Goal: Task Accomplishment & Management: Use online tool/utility

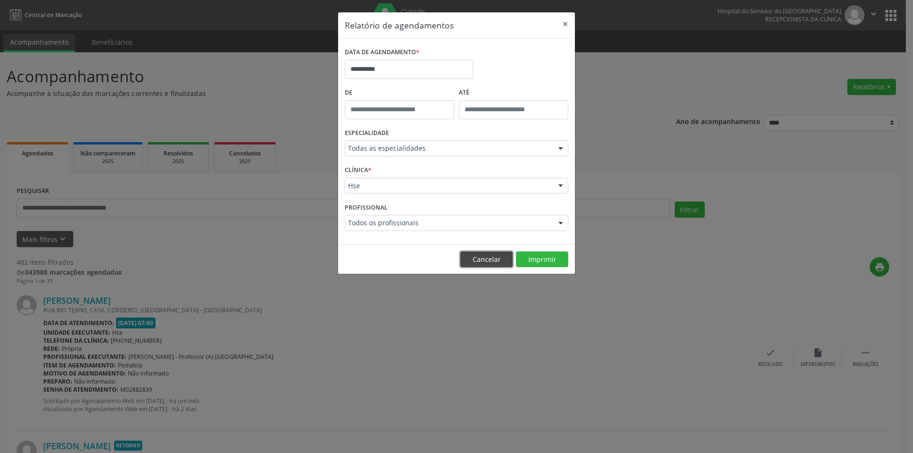
click at [480, 260] on button "Cancelar" at bounding box center [486, 260] width 52 height 16
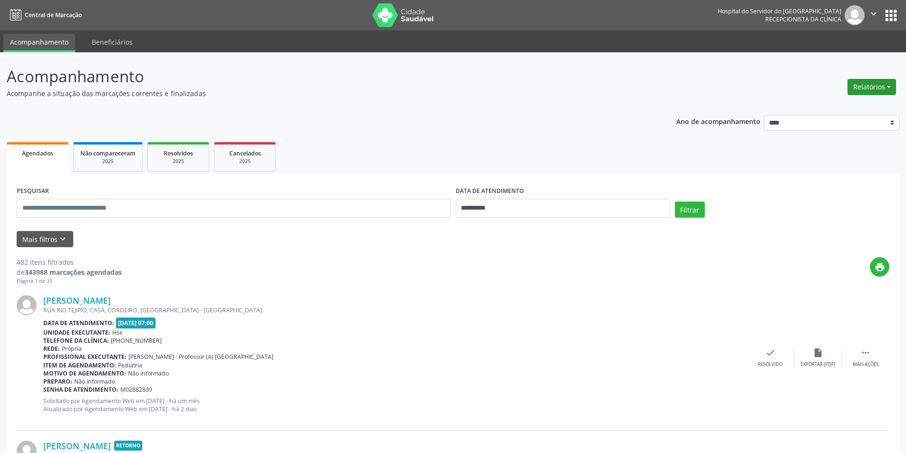
drag, startPoint x: 873, startPoint y: 85, endPoint x: 860, endPoint y: 89, distance: 13.5
click at [873, 85] on button "Relatórios" at bounding box center [872, 87] width 49 height 16
click at [841, 106] on link "Agendamentos" at bounding box center [845, 107] width 102 height 13
select select "*"
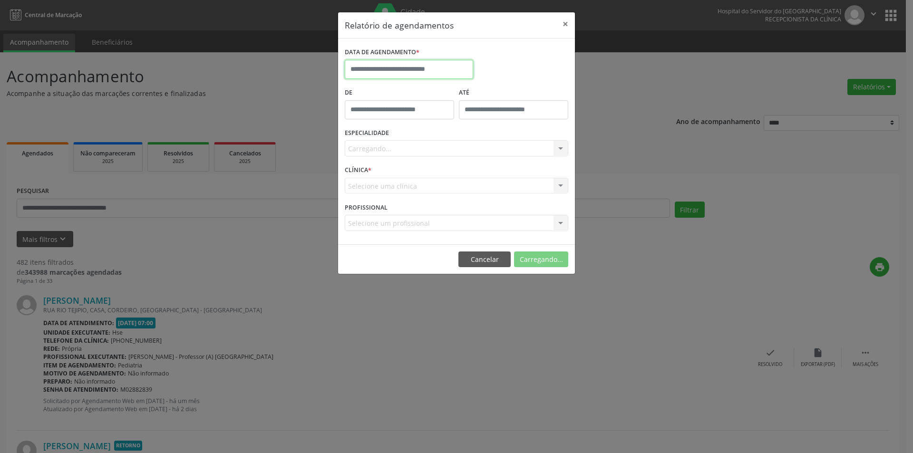
click at [384, 67] on input "text" at bounding box center [409, 69] width 128 height 19
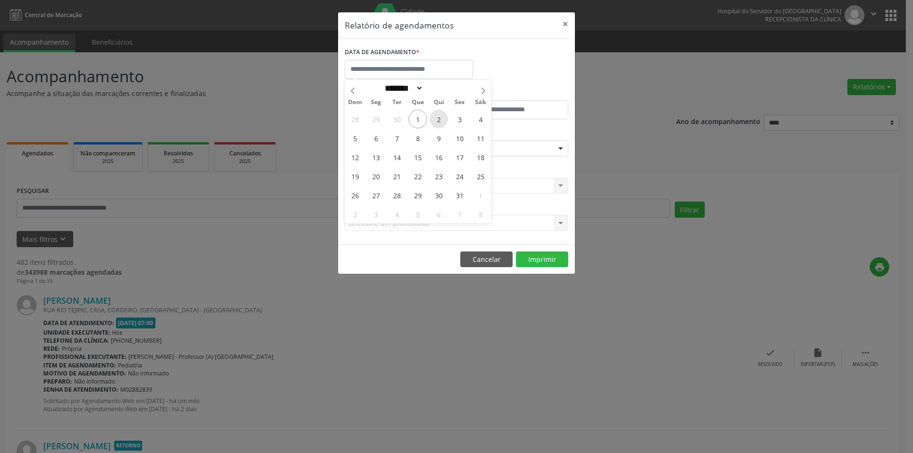
click at [438, 121] on span "2" at bounding box center [438, 119] width 19 height 19
type input "**********"
click at [438, 121] on span "2" at bounding box center [438, 119] width 19 height 19
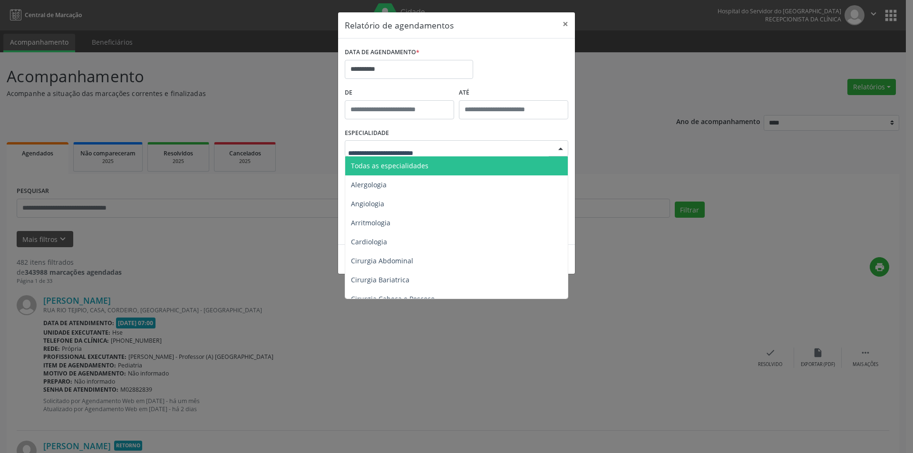
click at [395, 169] on span "Todas as especialidades" at bounding box center [390, 165] width 78 height 9
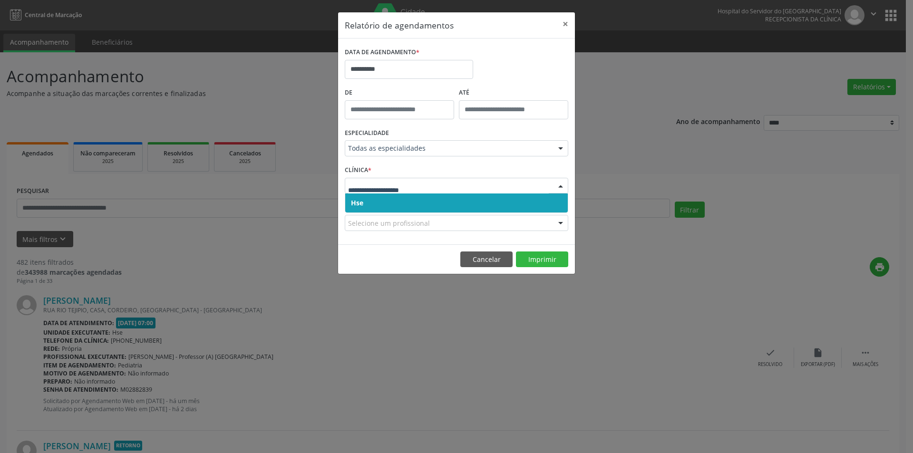
click at [386, 203] on span "Hse" at bounding box center [456, 203] width 223 height 19
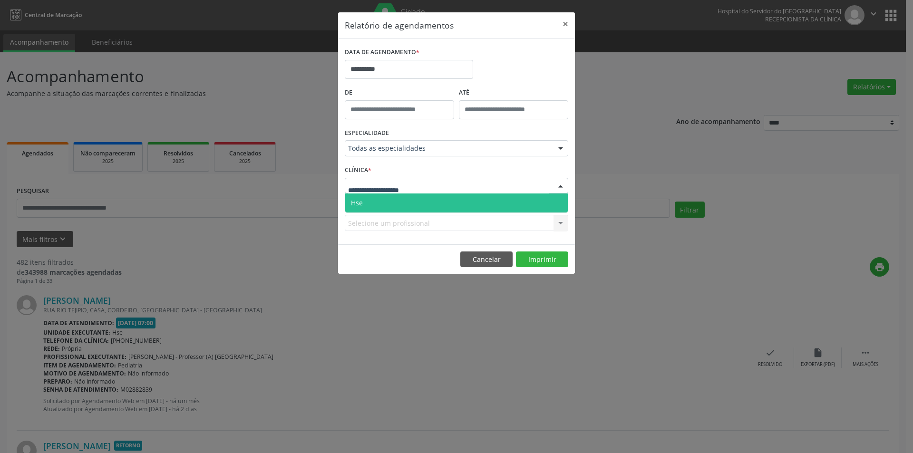
click at [388, 199] on span "Hse" at bounding box center [456, 203] width 223 height 19
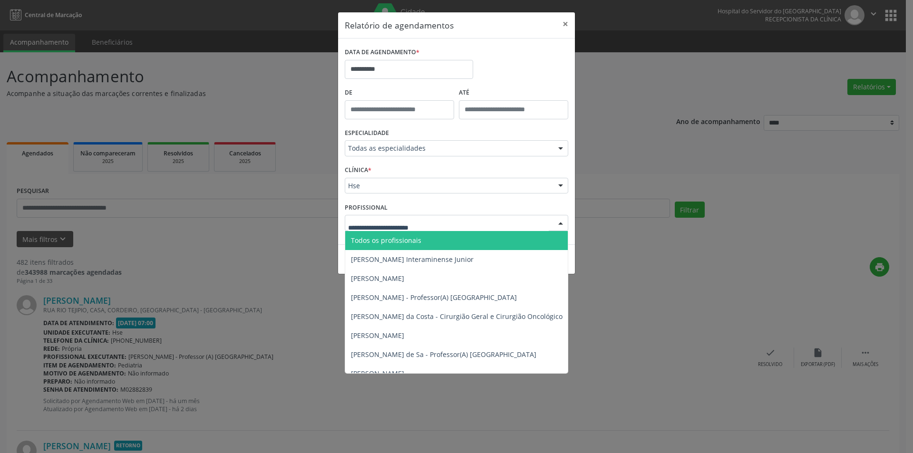
click at [387, 245] on span "Todos os profissionais" at bounding box center [505, 240] width 320 height 19
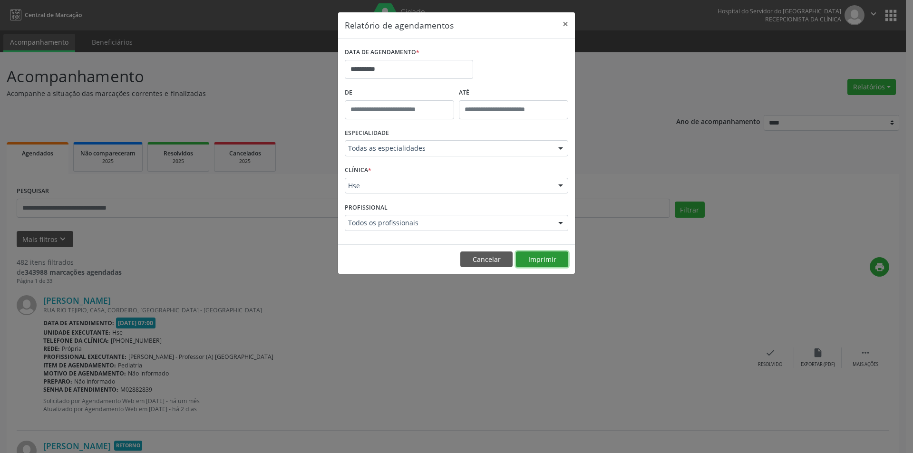
click at [540, 263] on button "Imprimir" at bounding box center [542, 260] width 52 height 16
click at [481, 260] on button "Cancelar" at bounding box center [486, 260] width 52 height 16
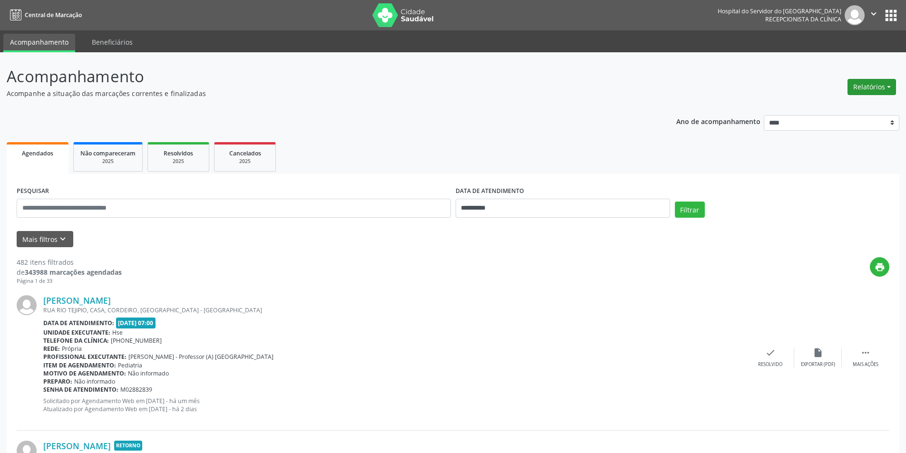
click at [856, 92] on button "Relatórios" at bounding box center [872, 87] width 49 height 16
click at [834, 107] on link "Agendamentos" at bounding box center [845, 107] width 102 height 13
select select "*"
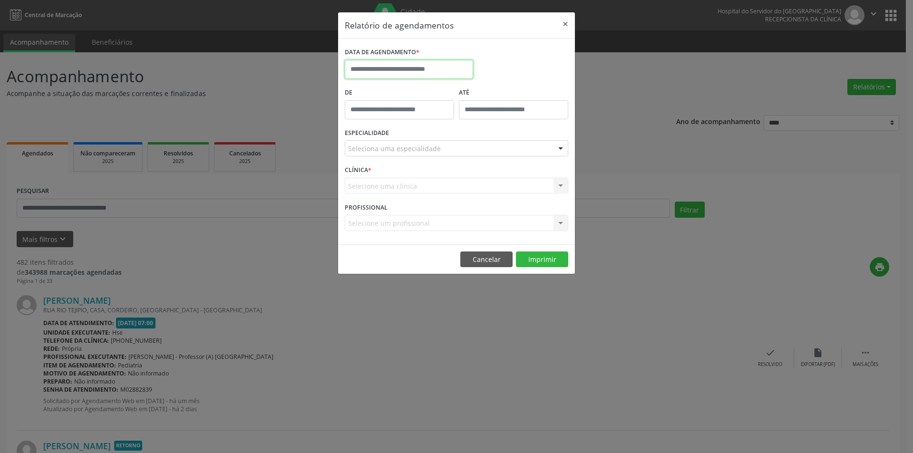
click at [383, 72] on input "text" at bounding box center [409, 69] width 128 height 19
click at [462, 122] on span "3" at bounding box center [459, 119] width 19 height 19
type input "**********"
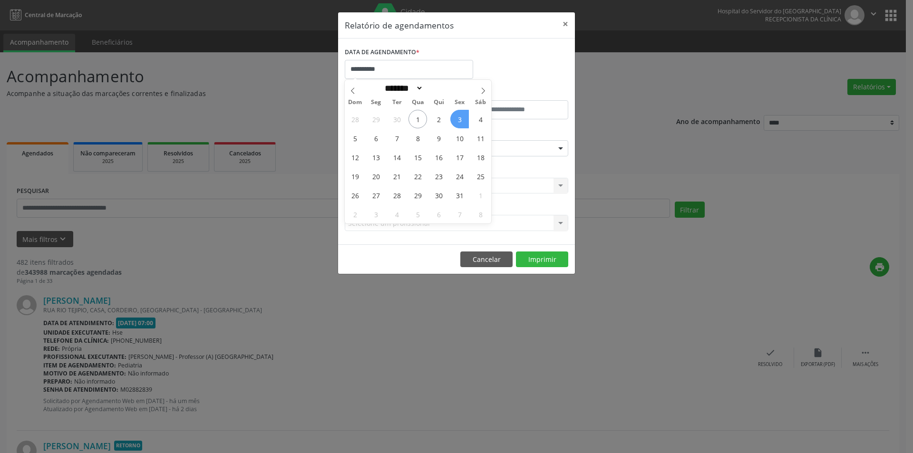
click at [462, 122] on span "3" at bounding box center [459, 119] width 19 height 19
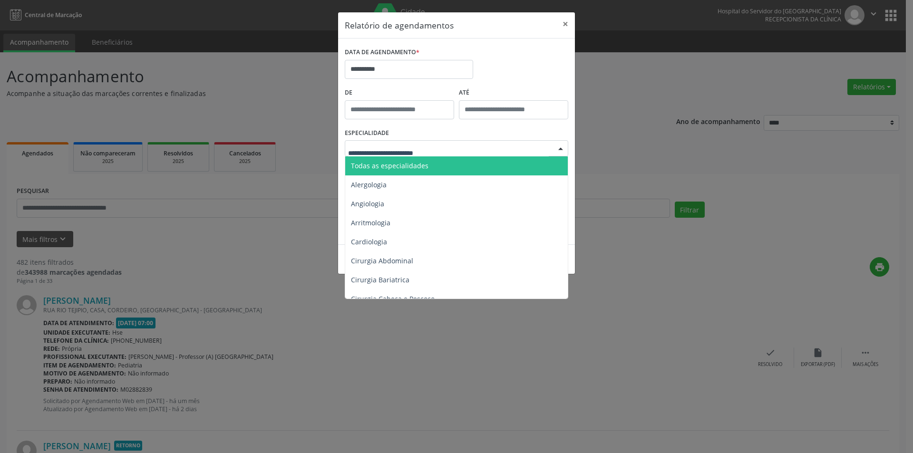
click at [419, 165] on span "Todas as especialidades" at bounding box center [390, 165] width 78 height 9
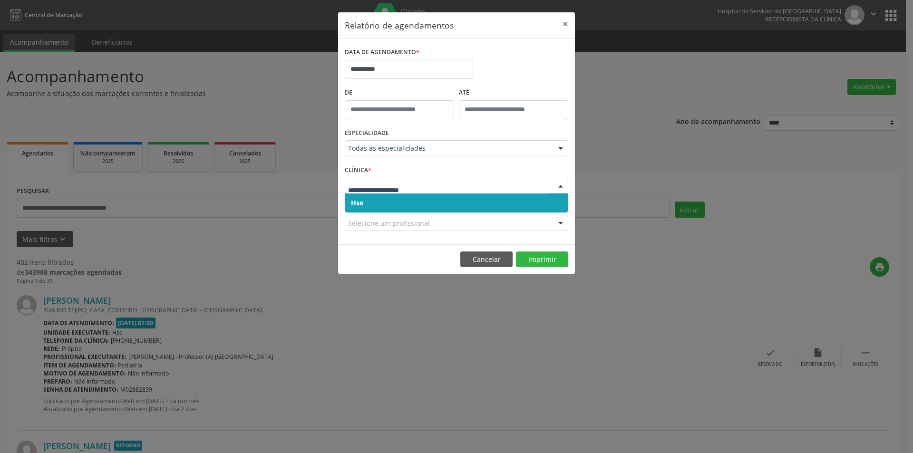
click at [396, 204] on span "Hse" at bounding box center [456, 203] width 223 height 19
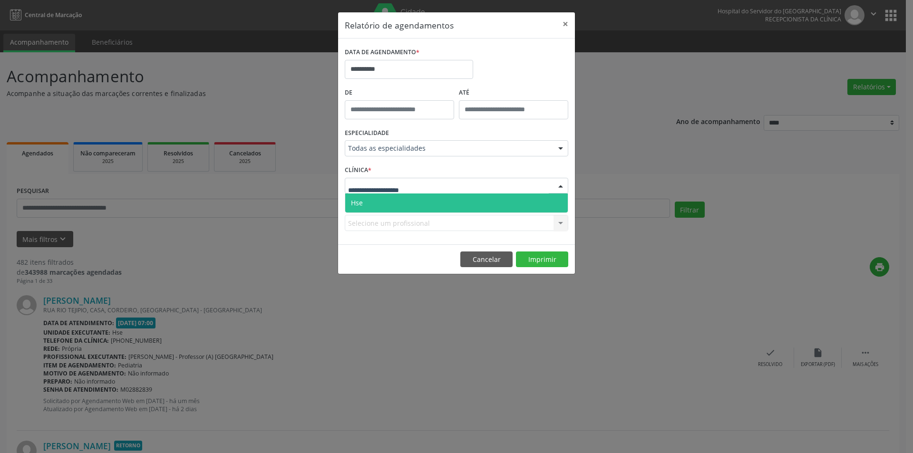
click at [399, 199] on span "Hse" at bounding box center [456, 203] width 223 height 19
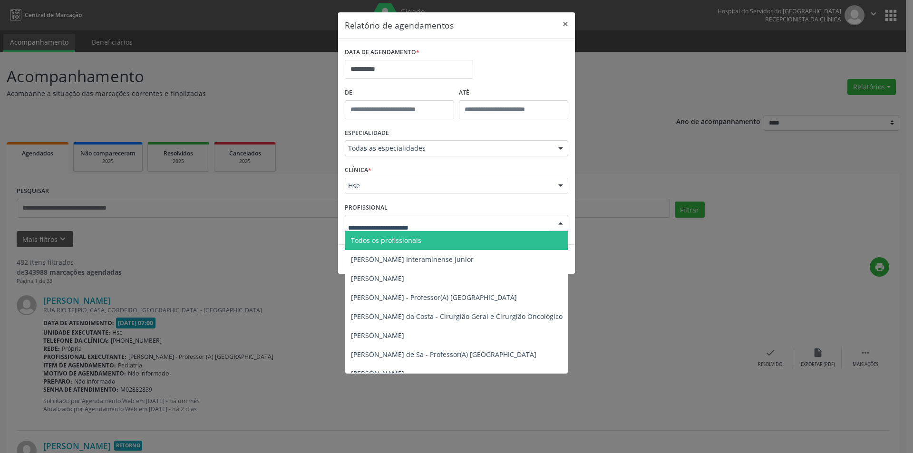
click at [401, 240] on span "Todos os profissionais" at bounding box center [386, 240] width 70 height 9
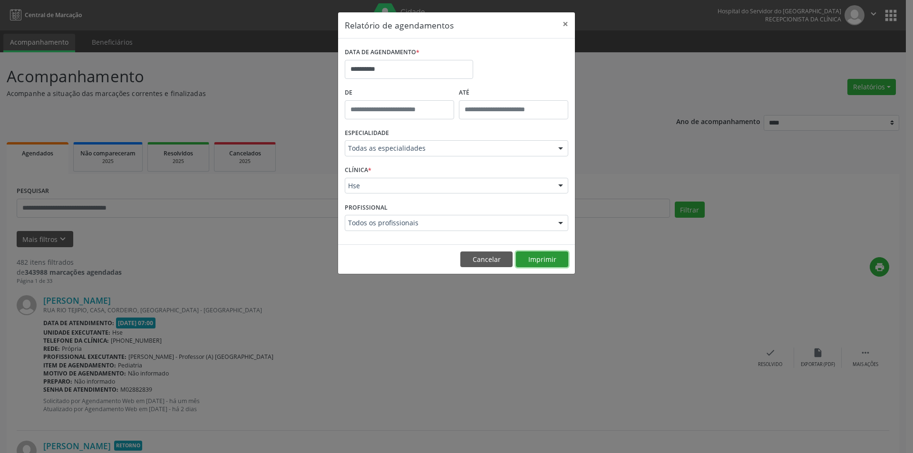
click at [534, 253] on button "Imprimir" at bounding box center [542, 260] width 52 height 16
click at [480, 262] on button "Cancelar" at bounding box center [486, 260] width 52 height 16
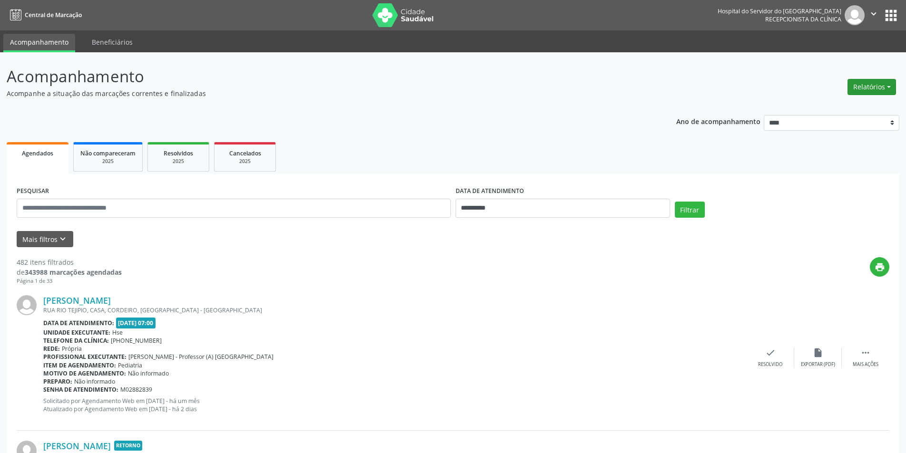
click at [870, 87] on button "Relatórios" at bounding box center [872, 87] width 49 height 16
click at [822, 110] on link "Agendamentos" at bounding box center [845, 107] width 102 height 13
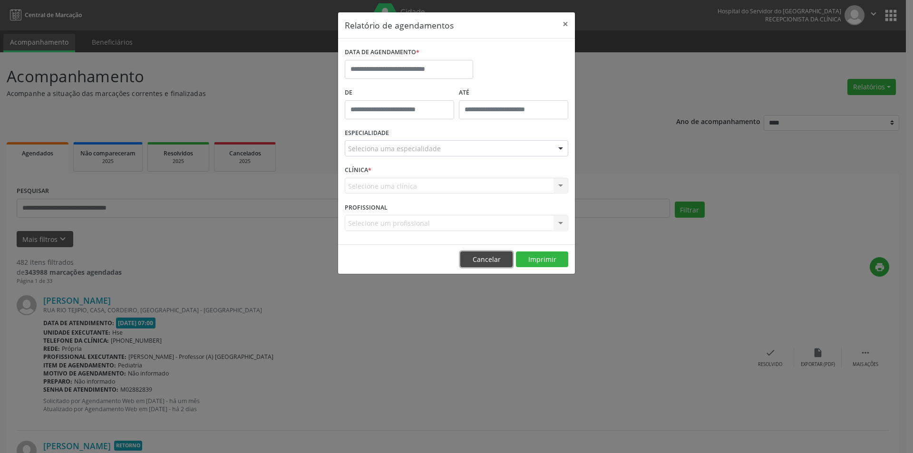
click at [483, 260] on button "Cancelar" at bounding box center [486, 260] width 52 height 16
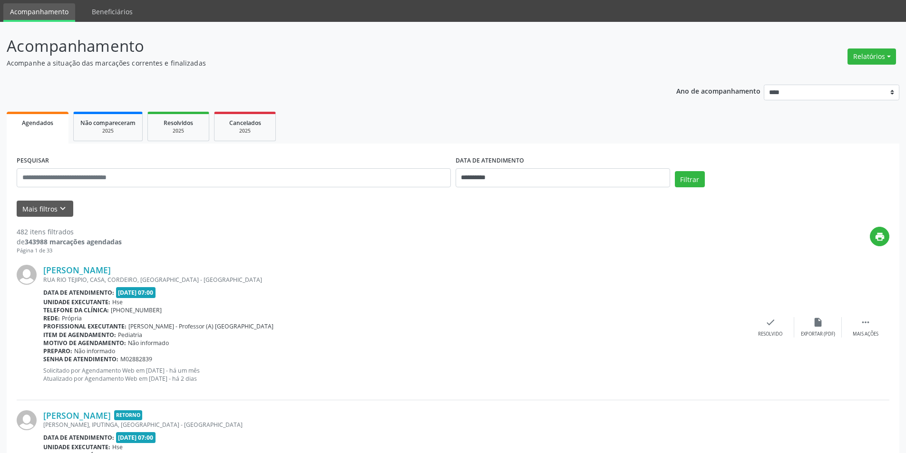
scroll to position [48, 0]
